Goal: Check status: Check status

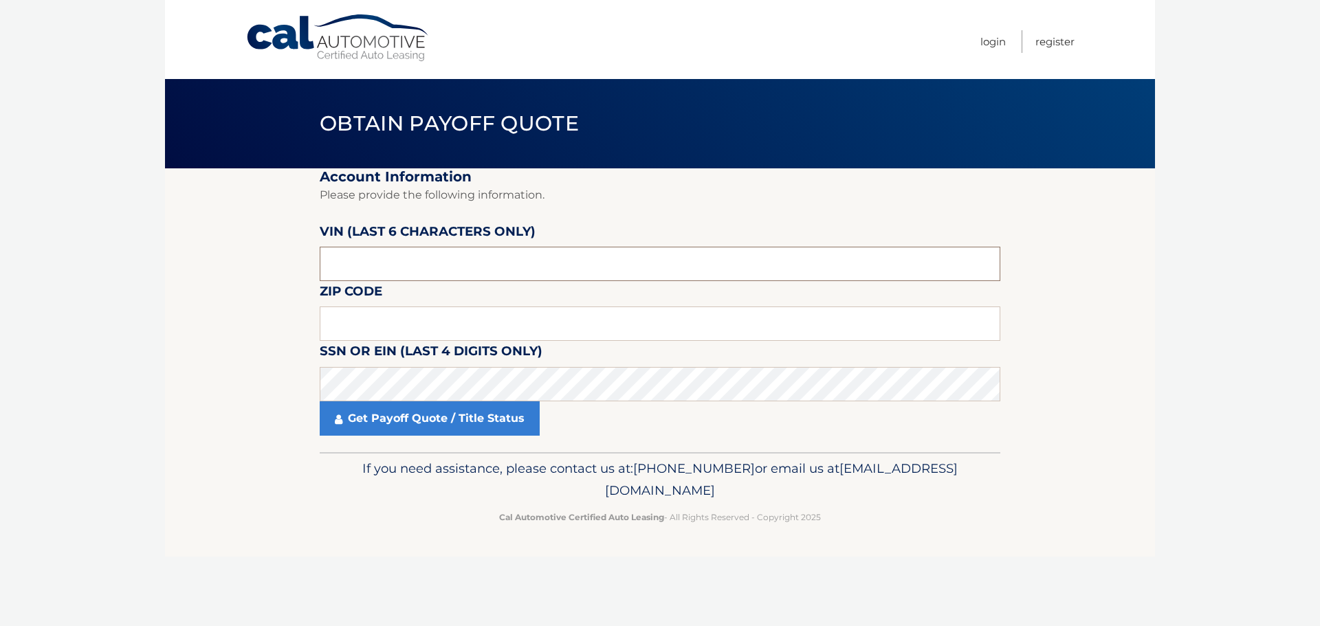
click at [393, 272] on input "text" at bounding box center [660, 264] width 681 height 34
type input "5*****"
type input "504085"
click at [506, 323] on input "text" at bounding box center [660, 324] width 681 height 34
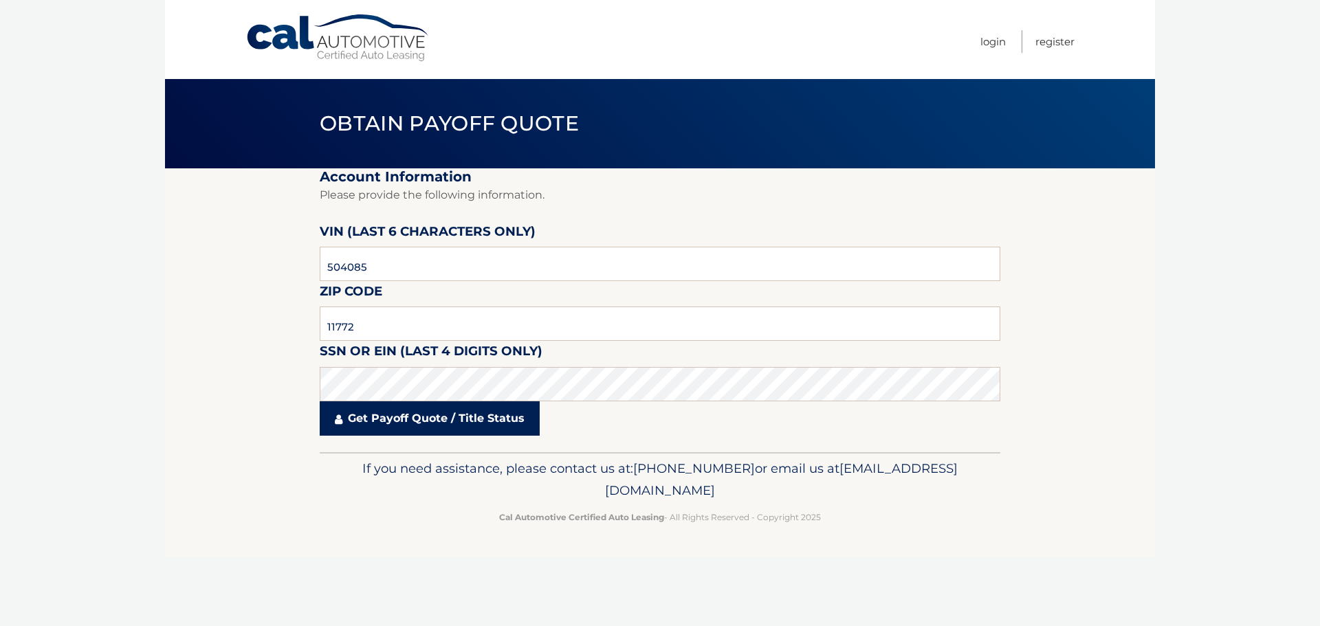
click at [368, 422] on link "Get Payoff Quote / Title Status" at bounding box center [430, 419] width 220 height 34
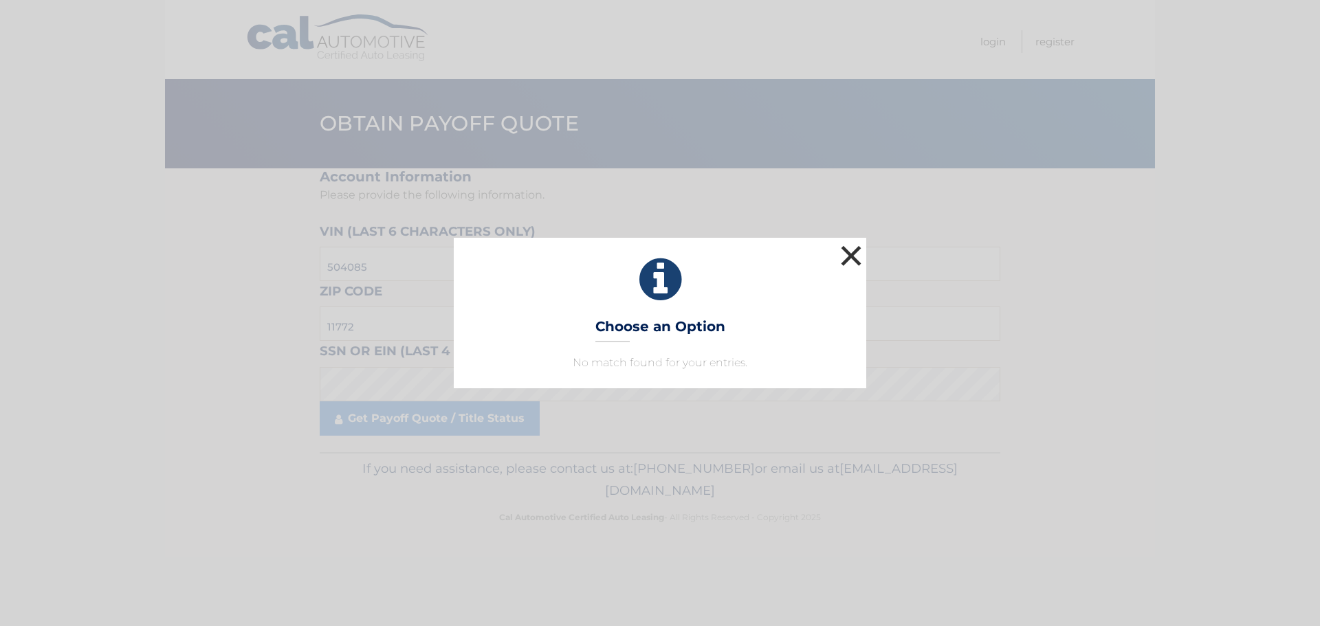
click at [853, 249] on button "×" at bounding box center [851, 256] width 28 height 28
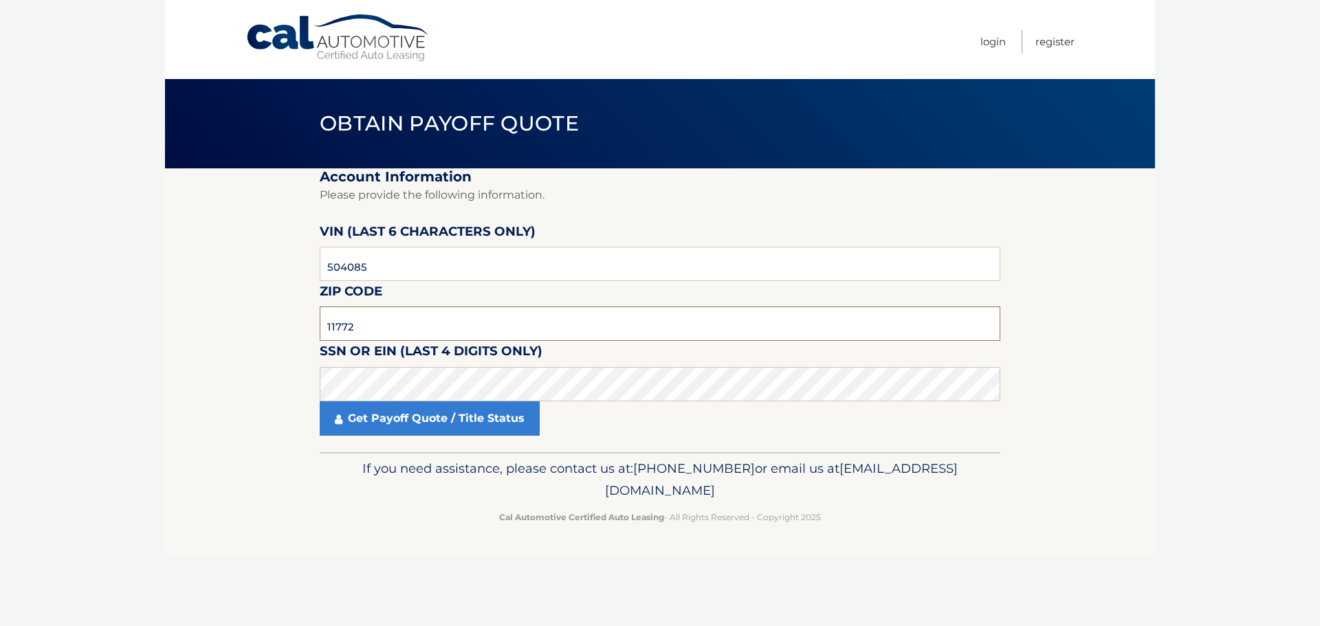
click at [355, 325] on input "11772" at bounding box center [660, 324] width 681 height 34
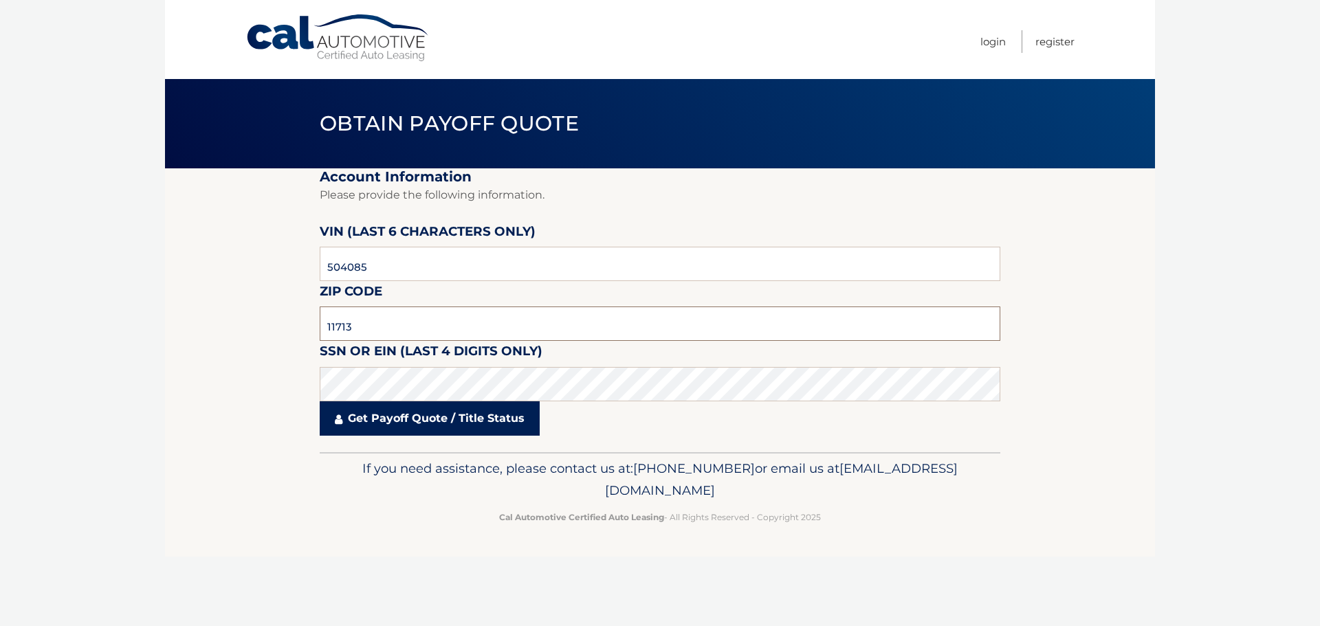
type input "11713"
click at [377, 421] on link "Get Payoff Quote / Title Status" at bounding box center [430, 419] width 220 height 34
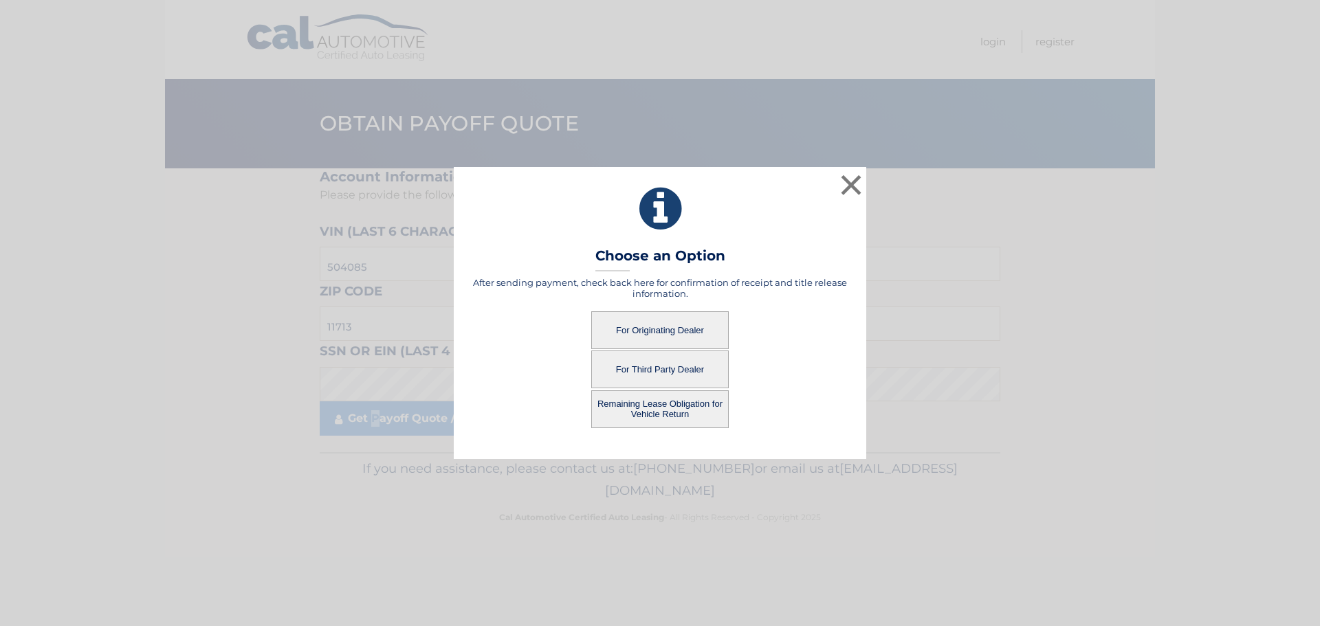
click at [637, 329] on button "For Originating Dealer" at bounding box center [660, 330] width 138 height 38
click at [666, 327] on button "For Originating Dealer" at bounding box center [660, 330] width 138 height 38
